Goal: Information Seeking & Learning: Learn about a topic

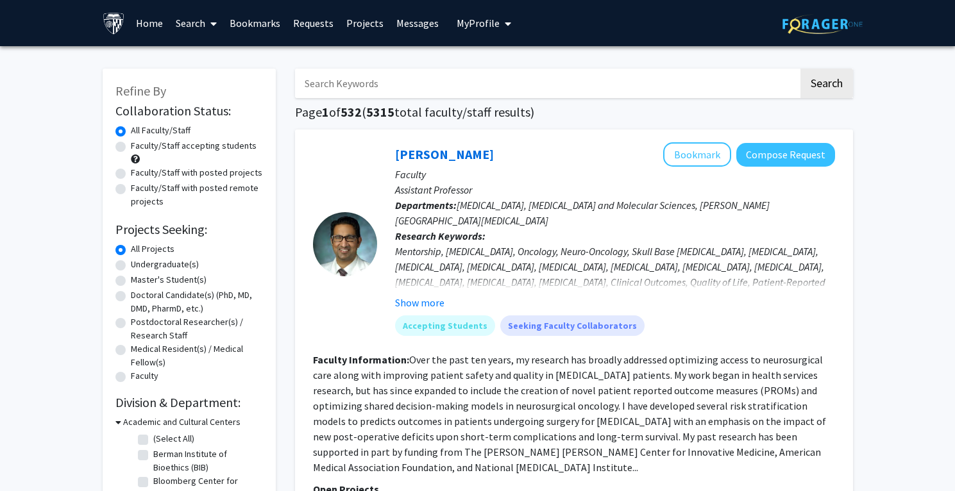
click at [131, 146] on label "Faculty/Staff accepting students" at bounding box center [194, 145] width 126 height 13
click at [131, 146] on input "Faculty/Staff accepting students" at bounding box center [135, 143] width 8 height 8
radio input "true"
click at [131, 269] on label "Undergraduate(s)" at bounding box center [165, 264] width 68 height 13
click at [131, 266] on input "Undergraduate(s)" at bounding box center [135, 262] width 8 height 8
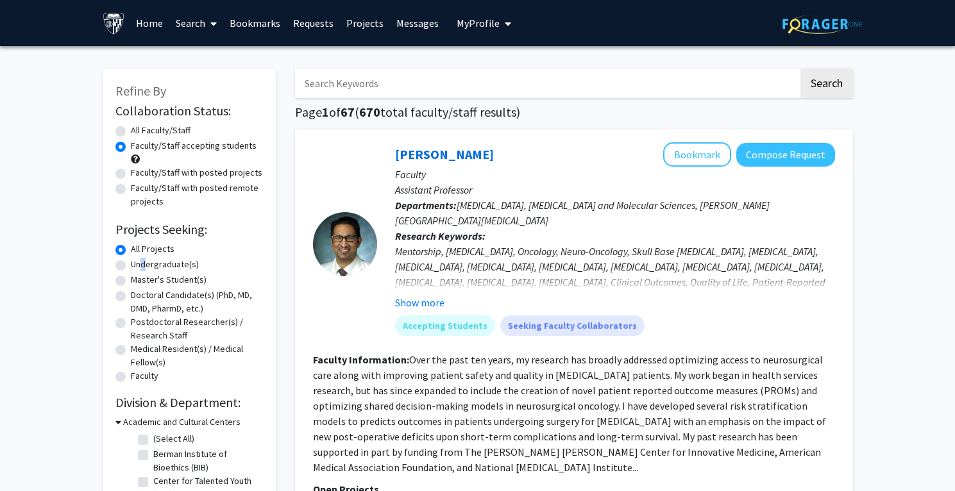
radio input "true"
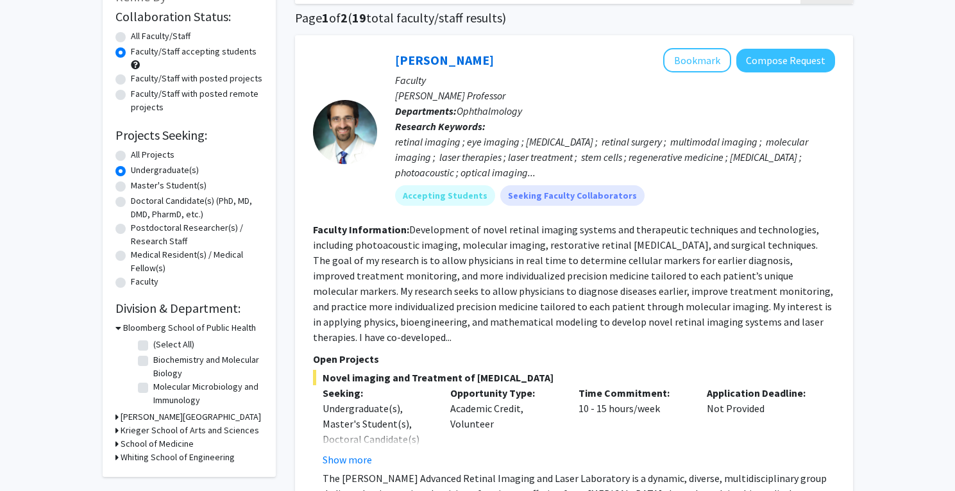
scroll to position [99, 0]
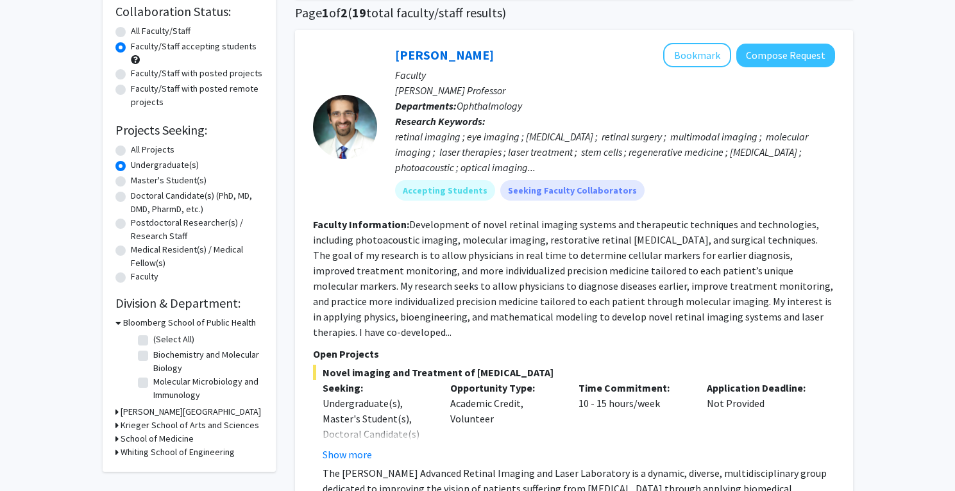
click at [153, 358] on label "Biochemistry and Molecular Biology" at bounding box center [206, 361] width 106 height 27
click at [153, 357] on input "Biochemistry and Molecular Biology" at bounding box center [157, 352] width 8 height 8
checkbox input "true"
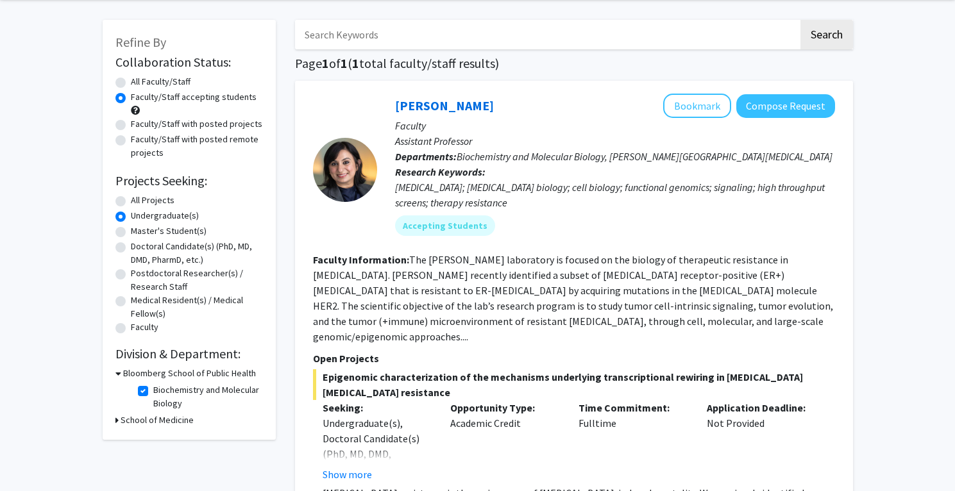
scroll to position [26, 0]
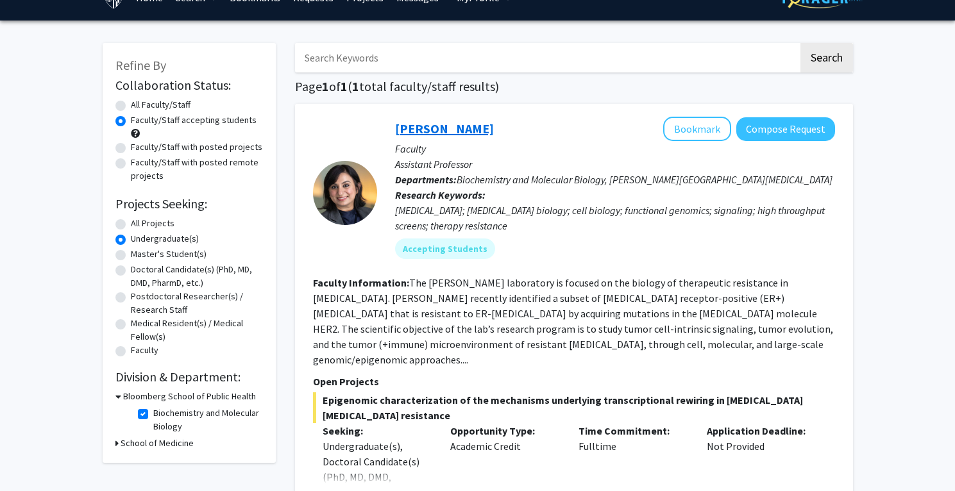
click at [420, 131] on link "[PERSON_NAME]" at bounding box center [444, 129] width 99 height 16
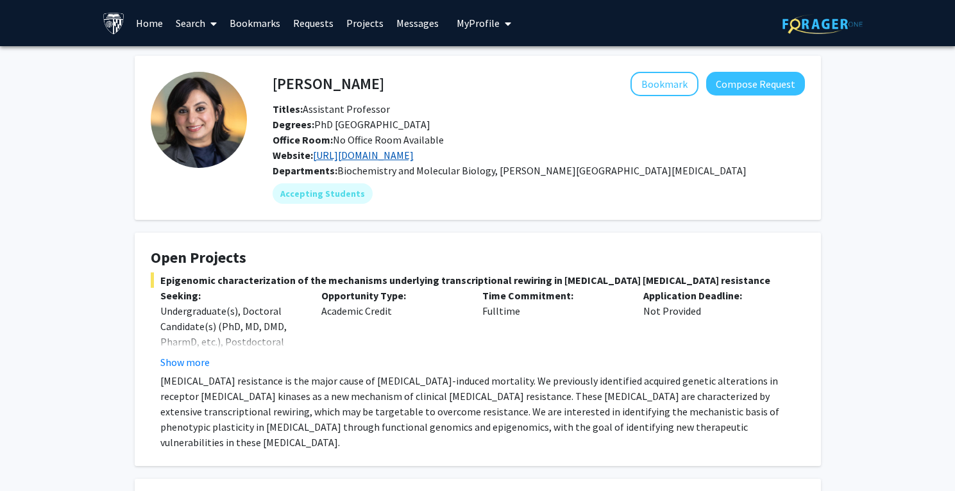
click at [344, 157] on link "[URL][DOMAIN_NAME]" at bounding box center [363, 155] width 101 height 13
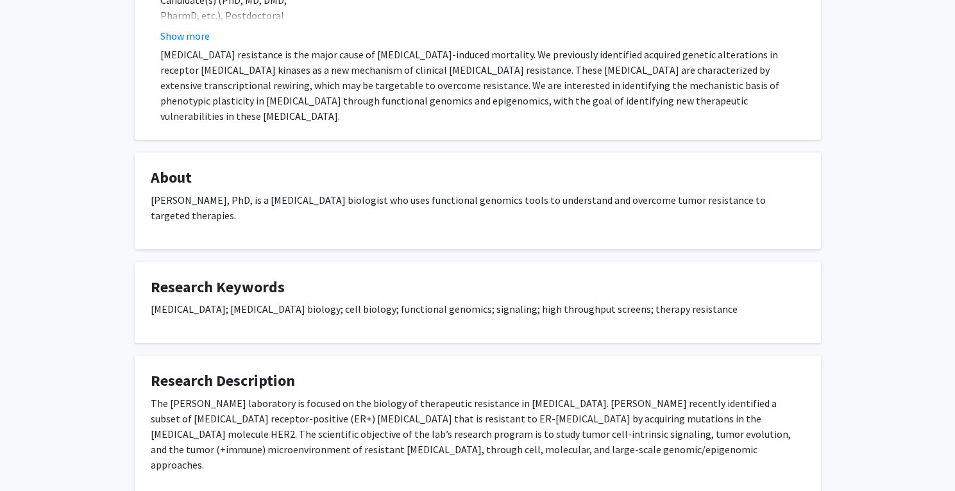
scroll to position [368, 0]
